Goal: Go to known website: Access a specific website the user already knows

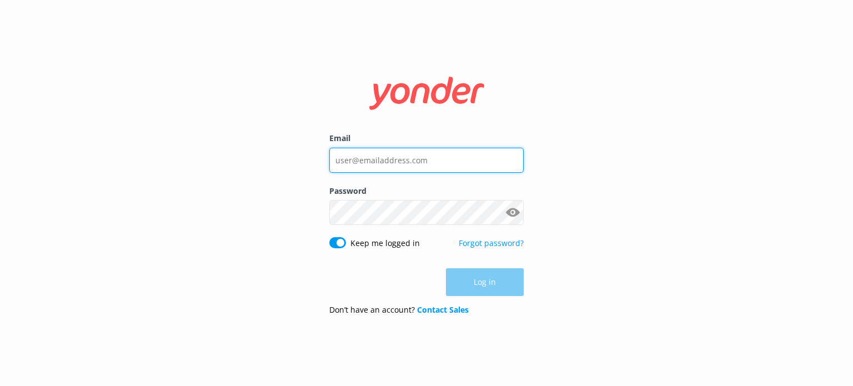
type input "[EMAIL_ADDRESS][DOMAIN_NAME]"
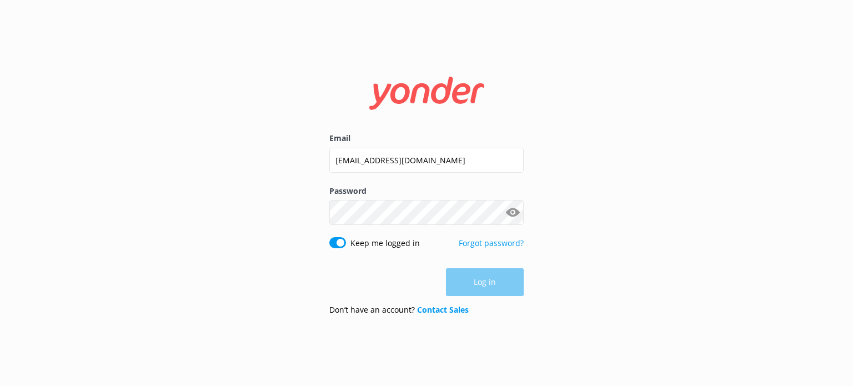
click at [472, 281] on div "Log in" at bounding box center [426, 282] width 194 height 28
click at [472, 281] on button "Log in" at bounding box center [485, 283] width 78 height 28
